Goal: Task Accomplishment & Management: Use online tool/utility

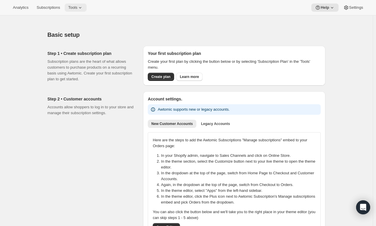
click at [74, 10] on span "Tools" at bounding box center [72, 7] width 9 height 5
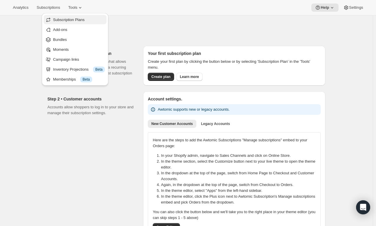
click at [71, 18] on span "Subscription Plans" at bounding box center [69, 20] width 32 height 4
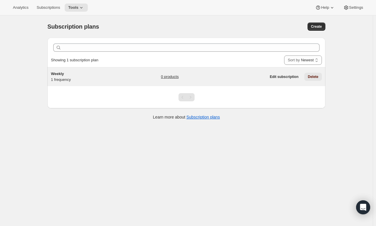
click at [314, 75] on span "Delete" at bounding box center [312, 77] width 11 height 5
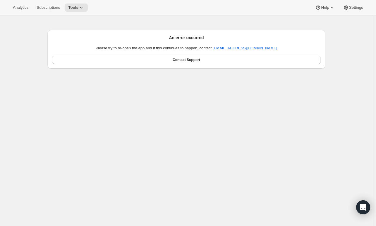
click at [192, 41] on div "An error occurred Please try to re-open the app and if this continues to happen…" at bounding box center [186, 49] width 268 height 29
click at [20, 4] on button "Analytics" at bounding box center [20, 8] width 23 height 8
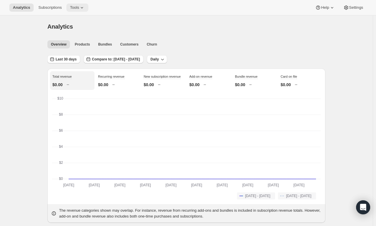
click at [81, 9] on icon at bounding box center [82, 8] width 6 height 6
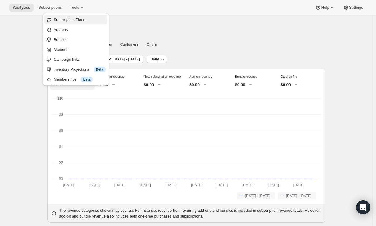
click at [77, 18] on span "Subscription Plans" at bounding box center [69, 20] width 32 height 4
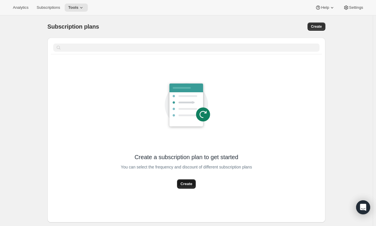
click at [185, 182] on span "Create" at bounding box center [186, 184] width 12 height 6
select select "WEEK"
select select "MONTH"
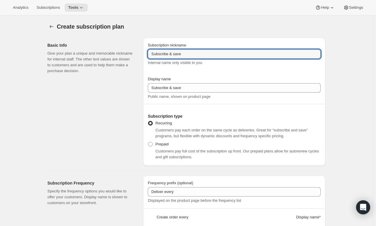
drag, startPoint x: 193, startPoint y: 53, endPoint x: 122, endPoint y: 57, distance: 72.0
click at [122, 57] on div "Basic Info Give your plan a unique and memorable nickname for internal staff. T…" at bounding box center [184, 99] width 282 height 133
type input "S"
type input "Weekly"
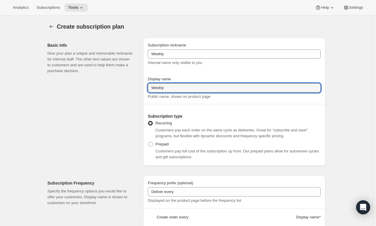
type input "Weekly"
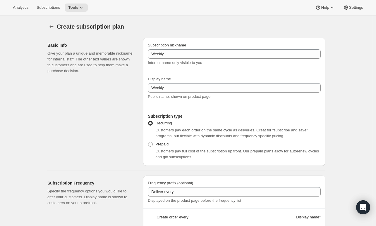
click at [219, 162] on div "Subscription nickname Weekly Internal name only visible to you Display name Wee…" at bounding box center [234, 102] width 182 height 128
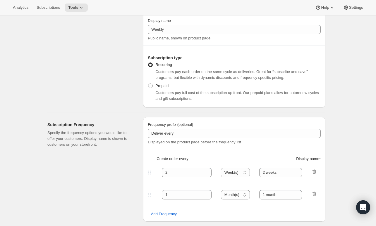
scroll to position [88, 0]
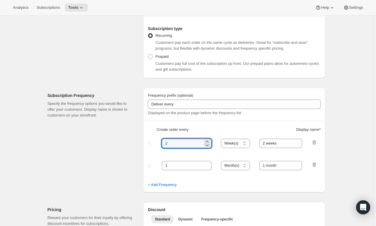
drag, startPoint x: 181, startPoint y: 146, endPoint x: 135, endPoint y: 143, distance: 45.7
click at [135, 143] on div "Subscription Frequency Specify the frequency options you would like to offer yo…" at bounding box center [184, 137] width 282 height 109
type input "1"
click at [290, 148] on fieldset "1 Day(s) Week(s) Month(s) Year(s) Week(s) 2 weeks" at bounding box center [234, 148] width 172 height 23
click at [317, 168] on div at bounding box center [314, 166] width 6 height 8
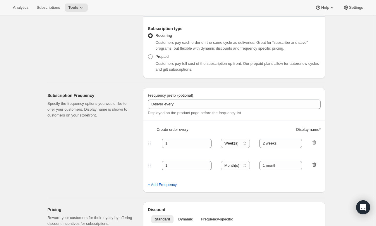
click at [313, 167] on icon "button" at bounding box center [314, 165] width 6 height 6
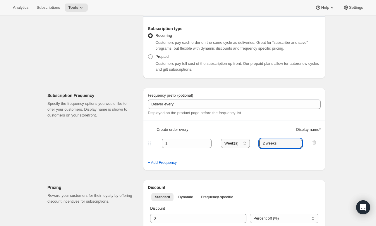
drag, startPoint x: 278, startPoint y: 144, endPoint x: 246, endPoint y: 143, distance: 32.5
click at [246, 143] on div "1 Day(s) Week(s) Month(s) Year(s) Week(s) 2 weeks" at bounding box center [231, 143] width 170 height 9
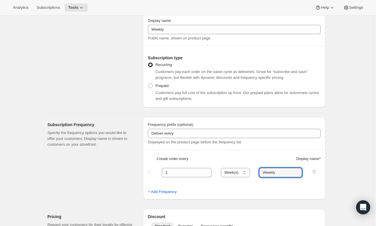
type input "Weekly"
click at [297, 167] on fieldset "1 Day(s) Week(s) Month(s) Year(s) Week(s) Weekly" at bounding box center [234, 178] width 172 height 23
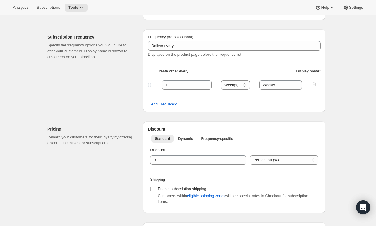
scroll to position [175, 0]
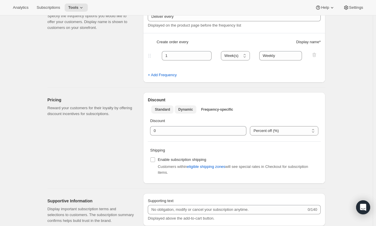
click at [184, 112] on button "Dynamic" at bounding box center [185, 110] width 22 height 8
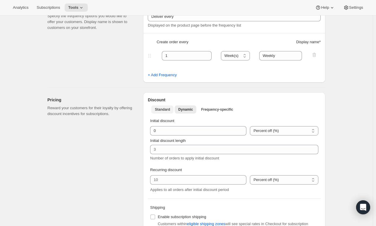
click at [164, 108] on span "Standard" at bounding box center [162, 109] width 15 height 5
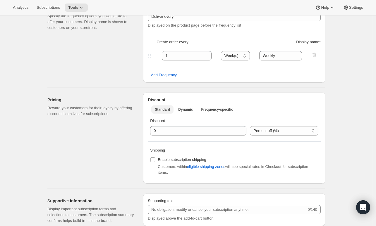
scroll to position [263, 0]
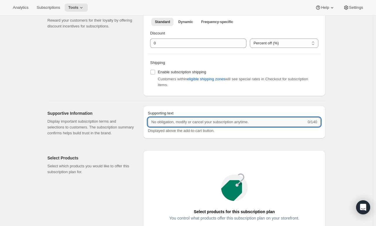
click at [250, 123] on input "Supporting text" at bounding box center [227, 121] width 158 height 9
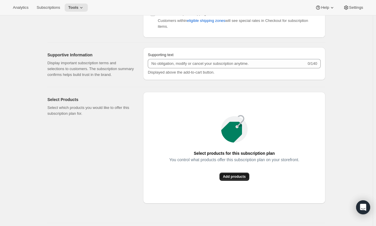
click at [247, 176] on button "Add products" at bounding box center [234, 177] width 30 height 8
click at [79, 9] on icon at bounding box center [81, 8] width 6 height 6
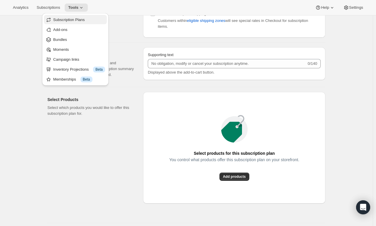
click at [83, 22] on span "Subscription Plans" at bounding box center [69, 20] width 32 height 4
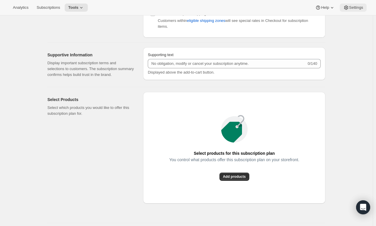
click at [364, 8] on button "Settings" at bounding box center [352, 8] width 27 height 8
drag, startPoint x: 338, startPoint y: 60, endPoint x: 340, endPoint y: 57, distance: 3.7
click at [339, 60] on div "Create subscription plan. This page is ready Create subscription plan Basic Inf…" at bounding box center [186, 25] width 372 height 662
click at [355, 9] on span "Settings" at bounding box center [356, 7] width 14 height 5
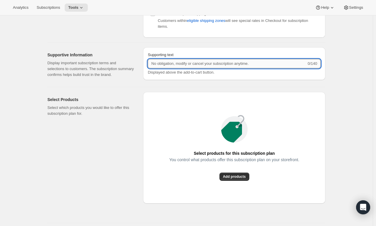
click at [236, 67] on input "Supporting text" at bounding box center [227, 63] width 158 height 9
